Goal: Task Accomplishment & Management: Use online tool/utility

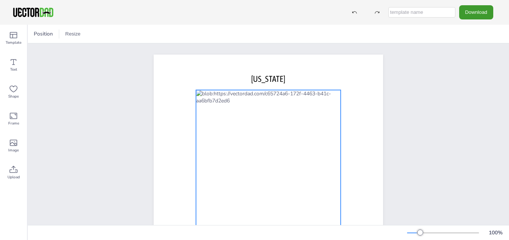
click at [254, 156] on div at bounding box center [268, 206] width 145 height 233
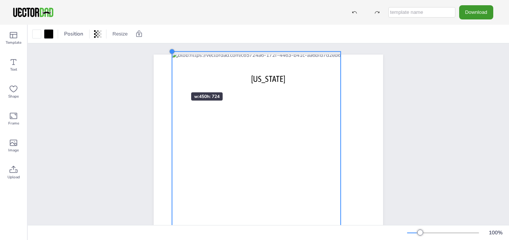
drag, startPoint x: 193, startPoint y: 88, endPoint x: 169, endPoint y: 79, distance: 25.7
click at [169, 79] on div "[DOMAIN_NAME] [US_STATE]" at bounding box center [268, 203] width 229 height 296
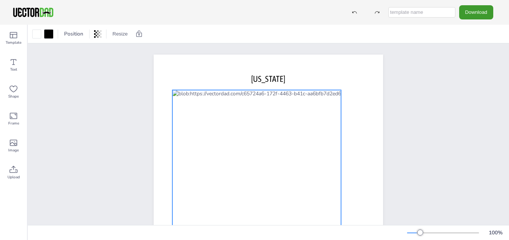
drag, startPoint x: 291, startPoint y: 121, endPoint x: 292, endPoint y: 160, distance: 38.6
click at [292, 160] on div at bounding box center [256, 225] width 169 height 271
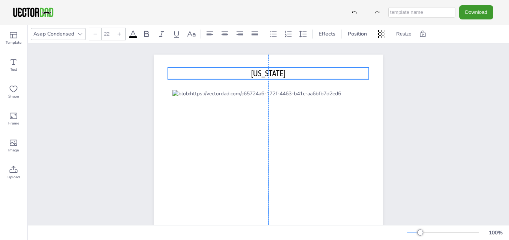
drag, startPoint x: 282, startPoint y: 81, endPoint x: 283, endPoint y: 75, distance: 5.7
click at [283, 75] on span "[US_STATE]" at bounding box center [268, 74] width 34 height 10
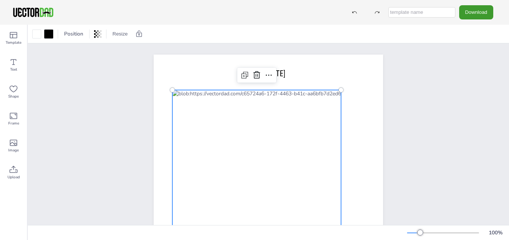
click at [293, 136] on div at bounding box center [256, 225] width 169 height 271
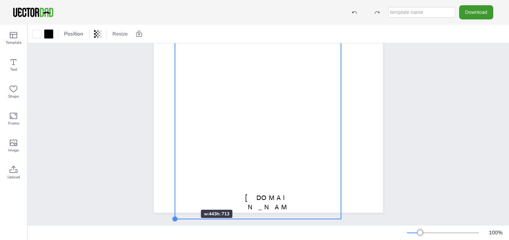
scroll to position [142, 0]
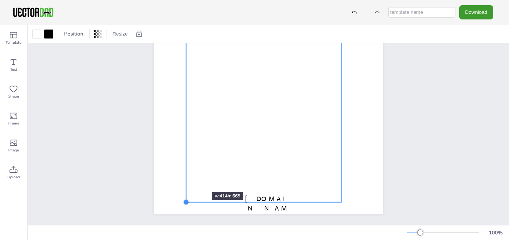
drag, startPoint x: 170, startPoint y: 201, endPoint x: 189, endPoint y: 179, distance: 29.2
click at [189, 179] on div "[DOMAIN_NAME] [US_STATE]" at bounding box center [268, 66] width 229 height 296
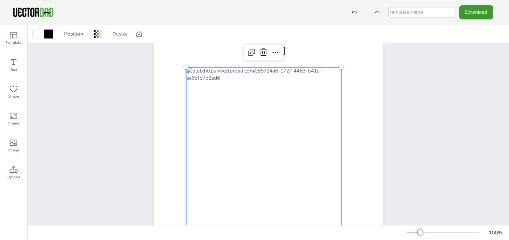
scroll to position [0, 0]
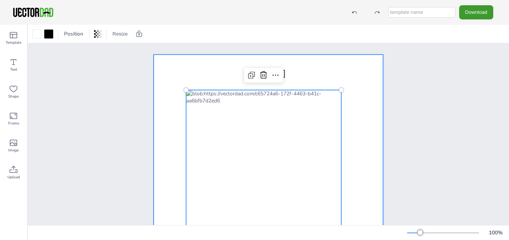
click at [367, 116] on div at bounding box center [268, 203] width 229 height 296
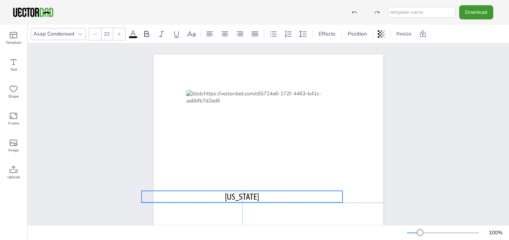
drag, startPoint x: 254, startPoint y: 75, endPoint x: 230, endPoint y: 201, distance: 128.0
click at [230, 55] on div "[DOMAIN_NAME] [US_STATE]" at bounding box center [268, 55] width 229 height 0
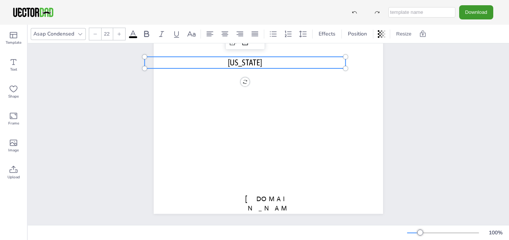
scroll to position [142, 0]
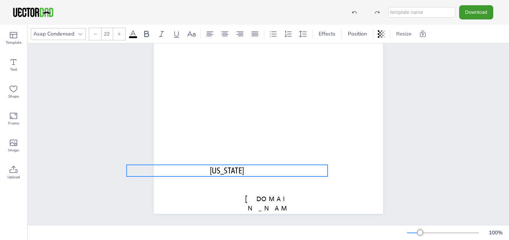
drag, startPoint x: 251, startPoint y: 55, endPoint x: 233, endPoint y: 163, distance: 109.7
click at [233, 163] on div at bounding box center [263, 78] width 155 height 249
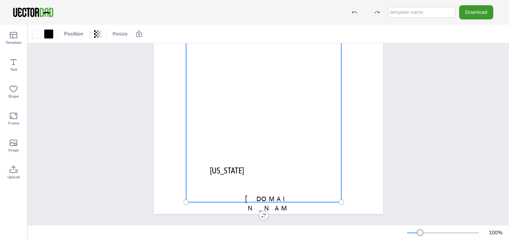
click at [261, 193] on div at bounding box center [263, 78] width 155 height 249
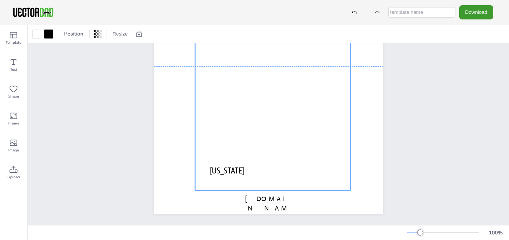
drag, startPoint x: 302, startPoint y: 172, endPoint x: 319, endPoint y: 161, distance: 19.8
click at [319, 161] on div at bounding box center [272, 66] width 155 height 249
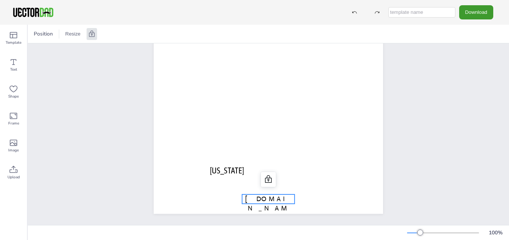
click at [269, 195] on span "[DOMAIN_NAME]" at bounding box center [268, 208] width 46 height 27
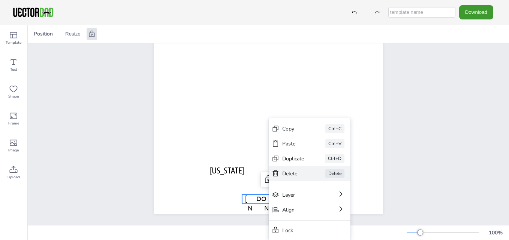
click at [284, 170] on div "Delete" at bounding box center [293, 173] width 22 height 7
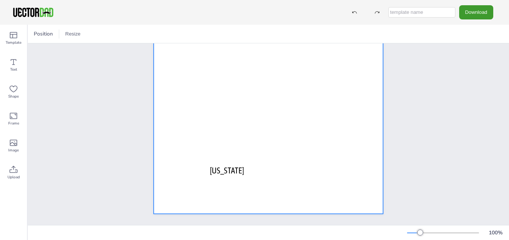
click at [363, 174] on div at bounding box center [268, 66] width 229 height 296
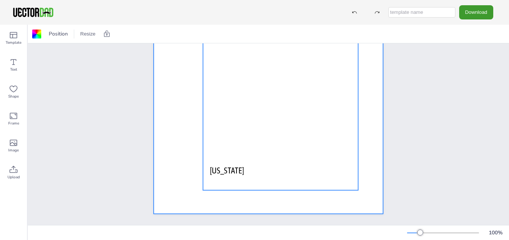
click at [216, 168] on div at bounding box center [280, 66] width 155 height 249
click at [173, 178] on div at bounding box center [268, 66] width 229 height 296
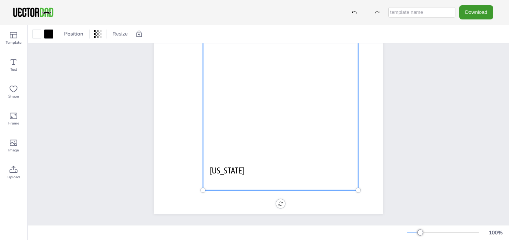
click at [231, 163] on div at bounding box center [280, 66] width 155 height 249
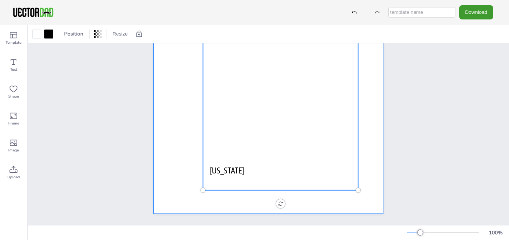
click at [236, 196] on div at bounding box center [268, 66] width 229 height 296
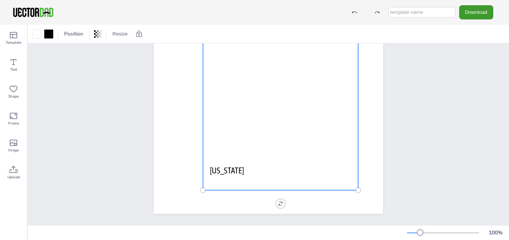
click at [238, 162] on div at bounding box center [280, 66] width 155 height 249
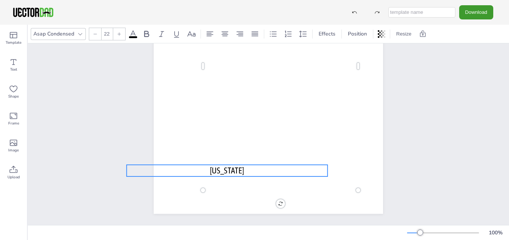
click at [182, 165] on p "[US_STATE]" at bounding box center [227, 171] width 201 height 12
drag, startPoint x: 182, startPoint y: 163, endPoint x: 200, endPoint y: 164, distance: 17.6
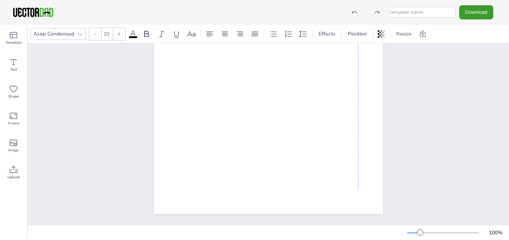
drag, startPoint x: 199, startPoint y: 163, endPoint x: 212, endPoint y: 16, distance: 147.4
click at [212, 16] on div "Download Template Text Shape Frame Image Upload Asap Condensed 22 Effects Posit…" at bounding box center [254, 120] width 509 height 240
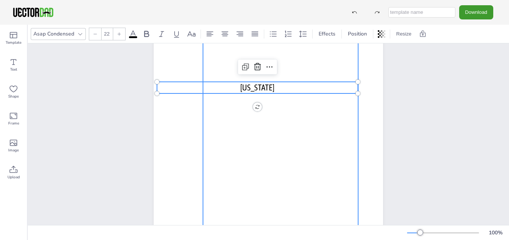
scroll to position [0, 0]
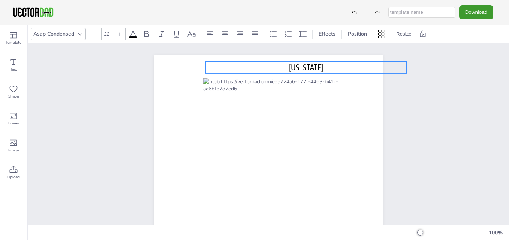
drag, startPoint x: 165, startPoint y: 162, endPoint x: 213, endPoint y: 67, distance: 106.2
click at [213, 67] on p "[US_STATE]" at bounding box center [306, 68] width 201 height 12
click at [485, 210] on div "[US_STATE]" at bounding box center [268, 202] width 481 height 319
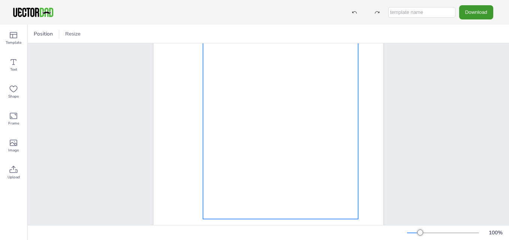
scroll to position [142, 0]
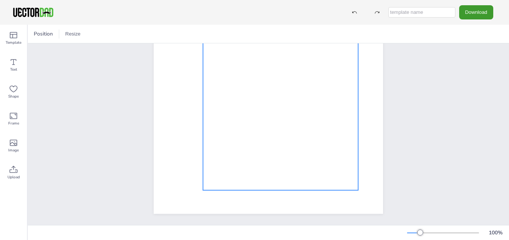
click at [233, 155] on div at bounding box center [280, 66] width 155 height 249
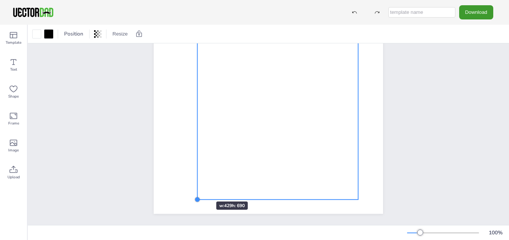
drag, startPoint x: 199, startPoint y: 184, endPoint x: 194, endPoint y: 188, distance: 7.2
click at [194, 188] on div "[US_STATE]" at bounding box center [268, 66] width 229 height 296
click at [195, 197] on div at bounding box center [197, 200] width 6 height 6
click at [393, 85] on div "[US_STATE]" at bounding box center [268, 66] width 294 height 319
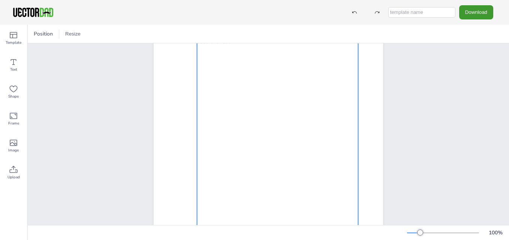
scroll to position [112, 0]
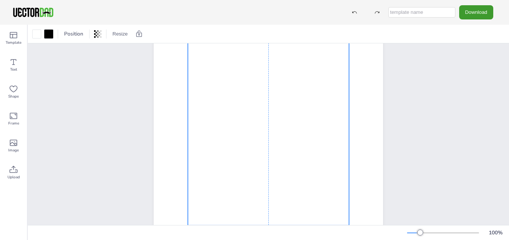
drag, startPoint x: 266, startPoint y: 132, endPoint x: 257, endPoint y: 133, distance: 9.1
click at [257, 133] on div at bounding box center [268, 96] width 161 height 259
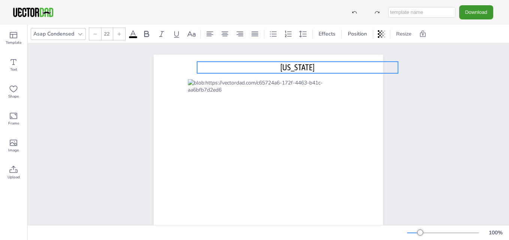
drag, startPoint x: 318, startPoint y: 69, endPoint x: 309, endPoint y: 69, distance: 8.6
click at [309, 69] on span "[US_STATE]" at bounding box center [297, 68] width 34 height 10
click at [439, 139] on div "[US_STATE]" at bounding box center [268, 202] width 481 height 319
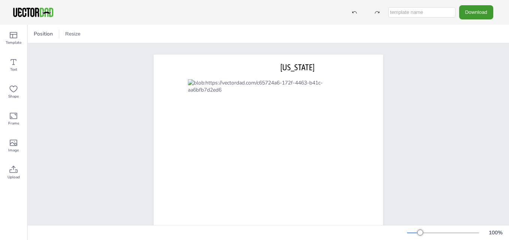
click at [407, 11] on input "text" at bounding box center [421, 12] width 67 height 10
type input "MS Counties Blank"
click at [469, 13] on button "Download" at bounding box center [476, 12] width 34 height 14
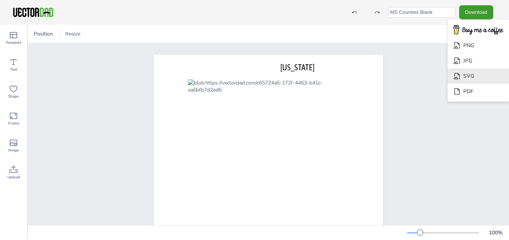
click at [474, 73] on li "SVG" at bounding box center [477, 76] width 61 height 15
